Goal: Transaction & Acquisition: Purchase product/service

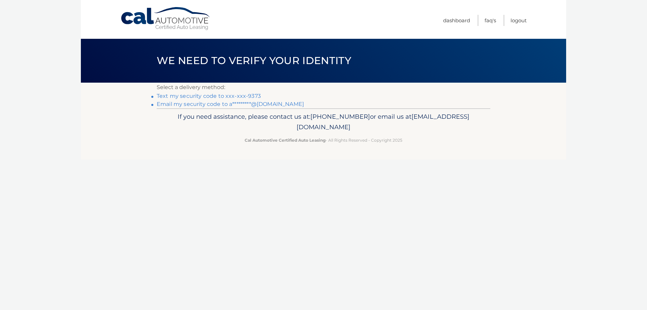
click at [203, 96] on link "Text my security code to xxx-xxx-9373" at bounding box center [209, 96] width 104 height 6
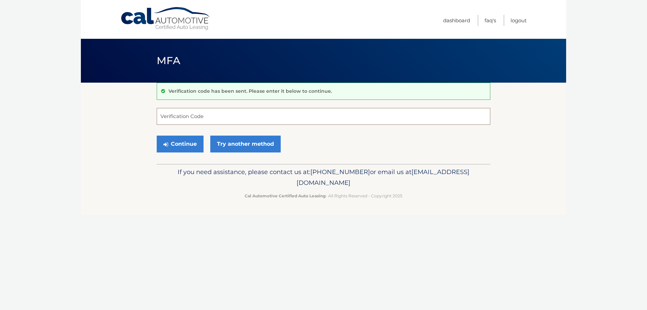
click at [205, 114] on input "Verification Code" at bounding box center [324, 116] width 334 height 17
type input "824383"
click at [175, 145] on button "Continue" at bounding box center [180, 143] width 47 height 17
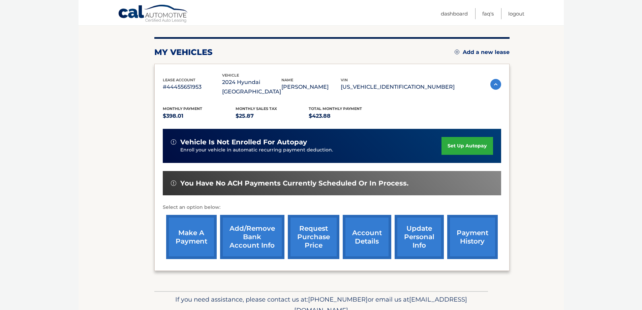
scroll to position [99, 0]
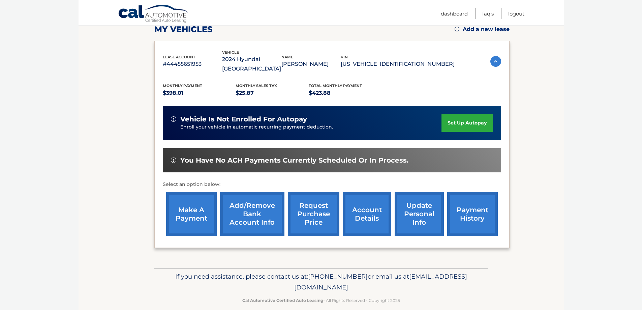
click at [372, 203] on link "account details" at bounding box center [367, 214] width 49 height 44
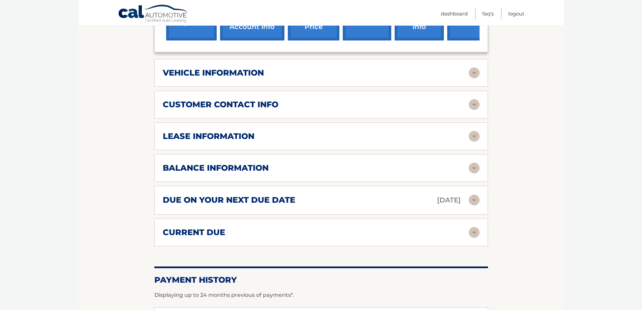
scroll to position [270, 0]
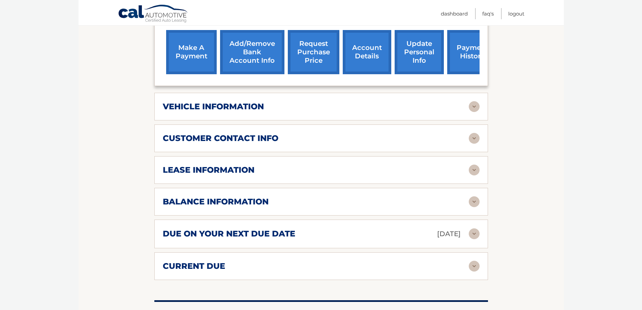
click at [473, 164] on img at bounding box center [474, 169] width 11 height 11
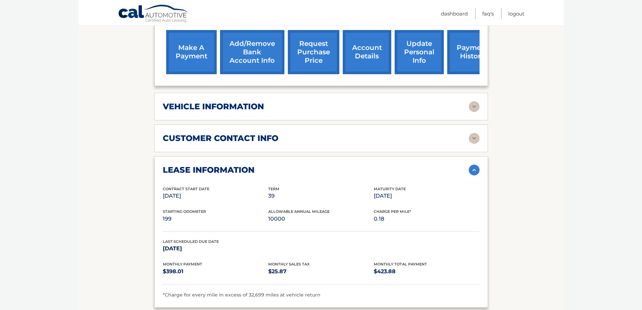
click at [189, 45] on link "make a payment" at bounding box center [191, 52] width 51 height 44
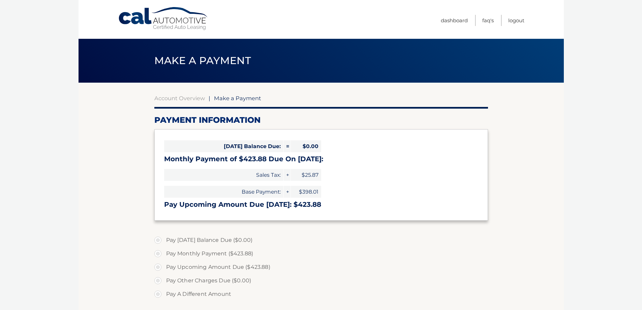
select select "NDZhNWM1YjktN2MxMi00NzU5LTk5ZDktODFkN2U4ODZiZDhk"
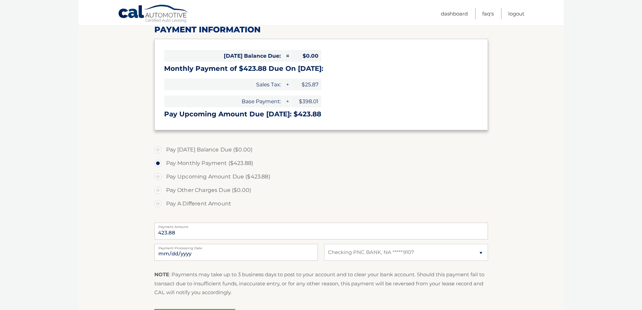
scroll to position [101, 0]
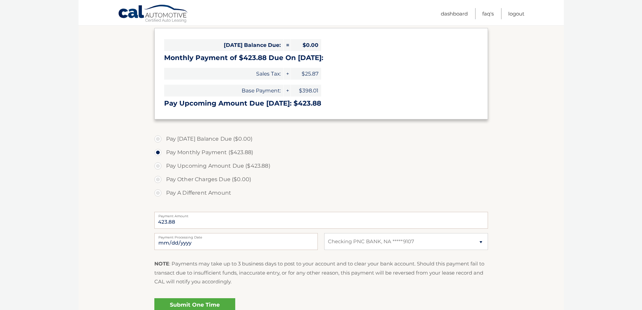
click at [158, 165] on label "Pay Upcoming Amount Due ($423.88)" at bounding box center [321, 165] width 334 height 13
click at [158, 165] on input "Pay Upcoming Amount Due ($423.88)" at bounding box center [160, 164] width 7 height 11
radio input "true"
click at [158, 153] on label "Pay Monthly Payment ($423.88)" at bounding box center [321, 152] width 334 height 13
click at [158, 153] on input "Pay Monthly Payment ($423.88)" at bounding box center [160, 151] width 7 height 11
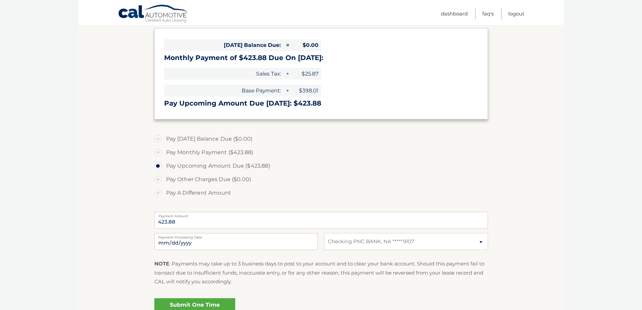
radio input "true"
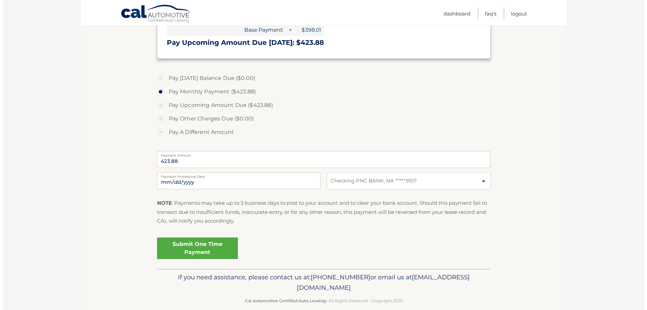
scroll to position [172, 0]
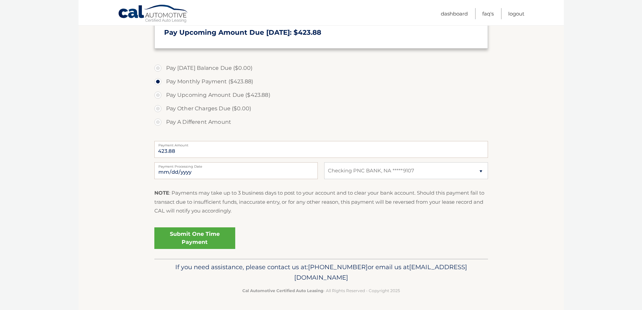
click at [199, 239] on link "Submit One Time Payment" at bounding box center [194, 238] width 81 height 22
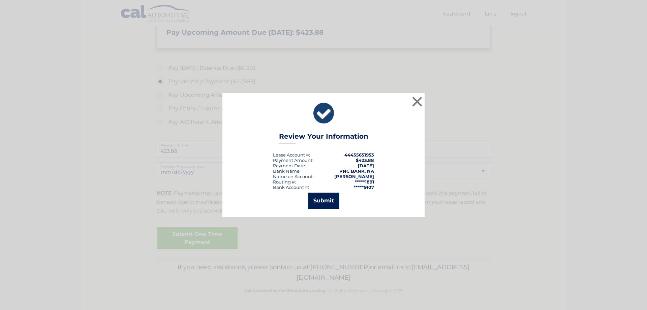
click at [320, 198] on button "Submit" at bounding box center [323, 200] width 31 height 16
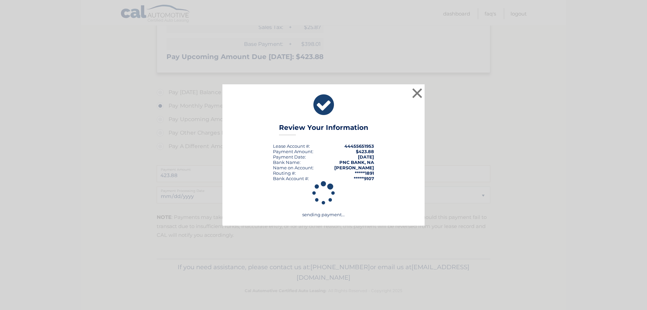
scroll to position [148, 0]
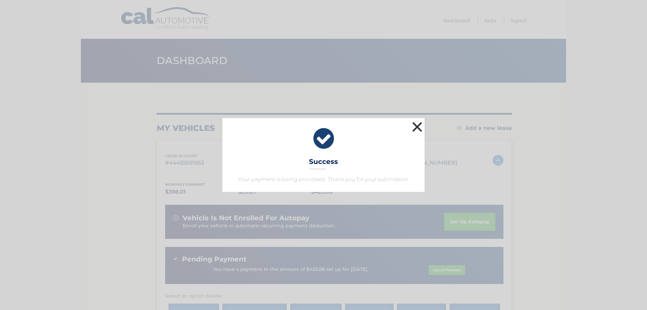
click at [418, 125] on button "×" at bounding box center [417, 126] width 13 height 13
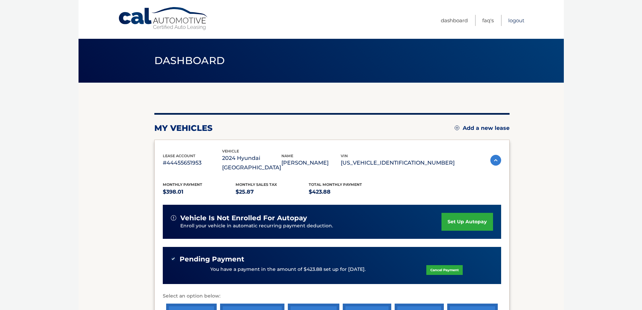
click at [521, 22] on link "Logout" at bounding box center [516, 20] width 16 height 11
